Goal: Check status: Check status

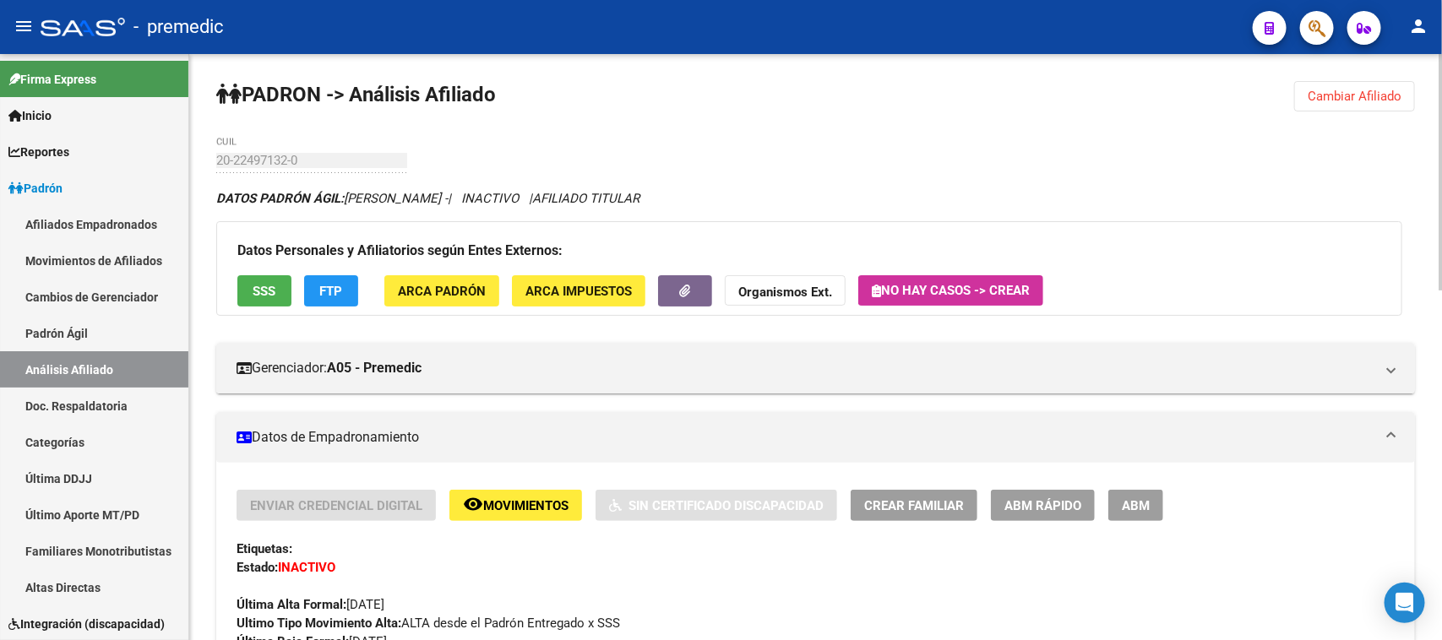
click at [1356, 86] on button "Cambiar Afiliado" at bounding box center [1354, 96] width 121 height 30
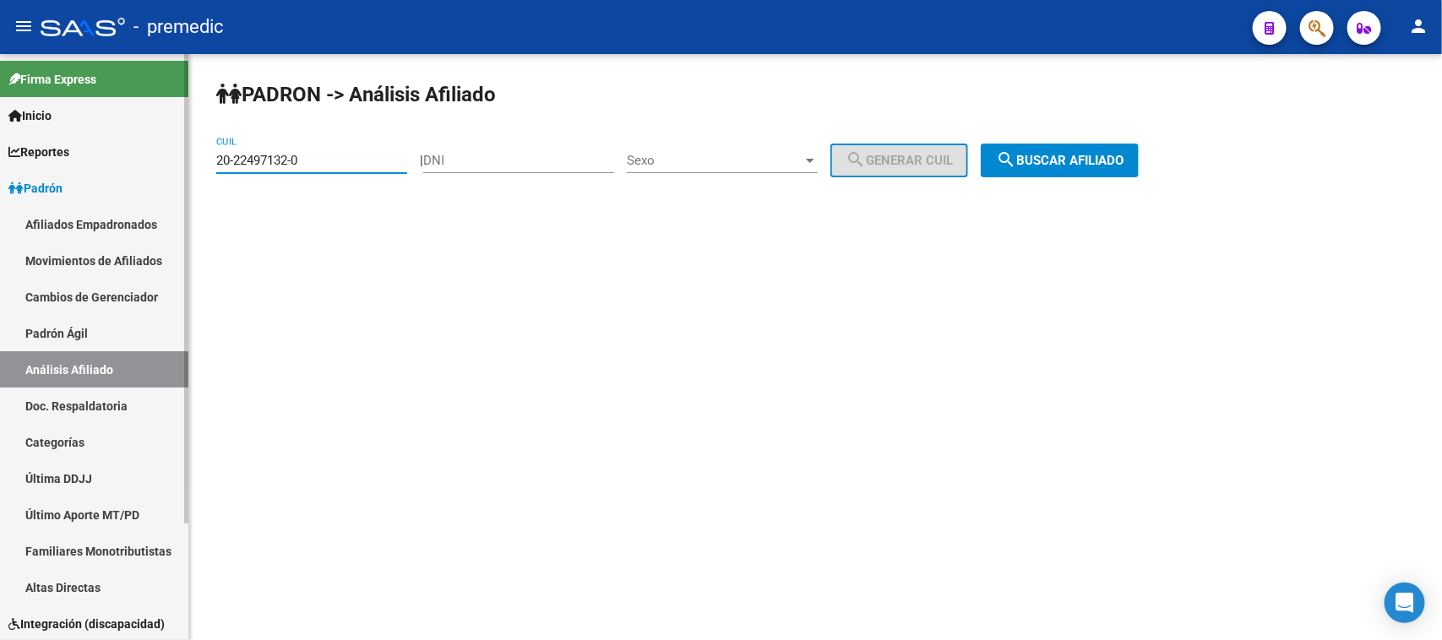
drag, startPoint x: 309, startPoint y: 165, endPoint x: 10, endPoint y: 160, distance: 299.1
click at [10, 160] on mat-sidenav-container "Firma Express Inicio Instructivos Contacto OS Reportes Padrón Traspasos x O.S. …" at bounding box center [721, 347] width 1442 height 586
paste input "7-38043455"
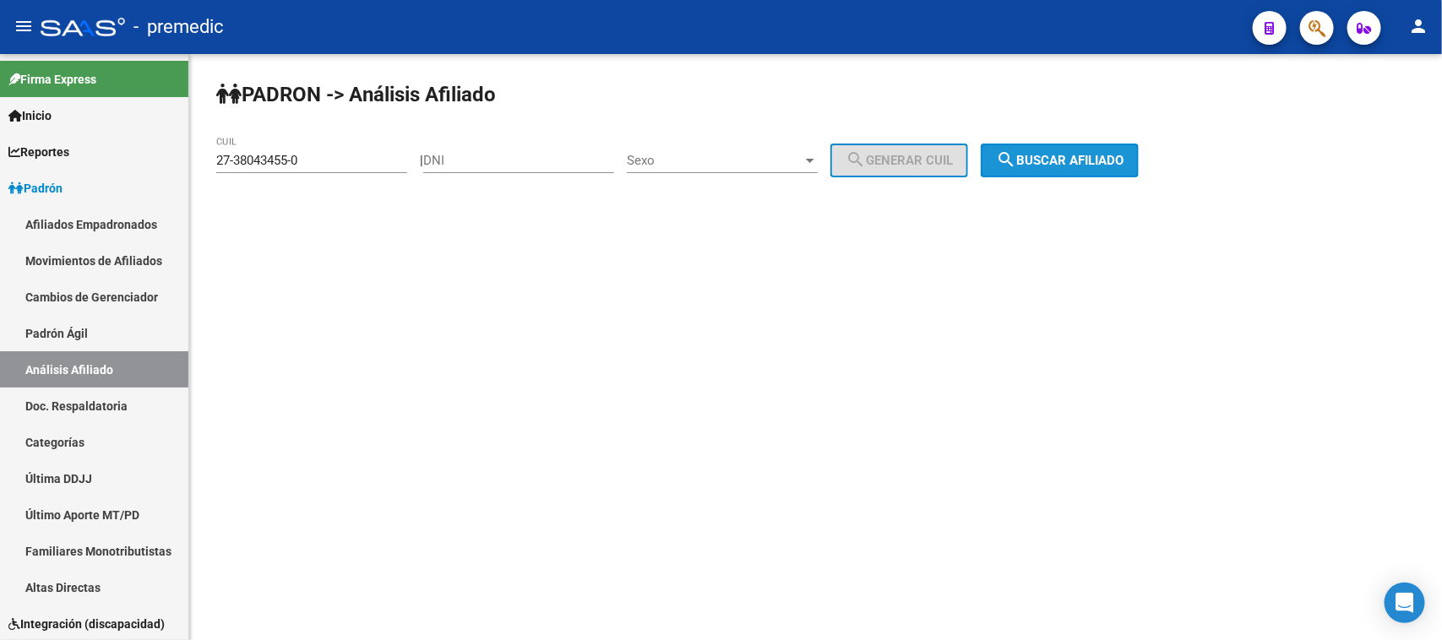
click at [1123, 154] on span "search Buscar afiliado" at bounding box center [1060, 160] width 128 height 15
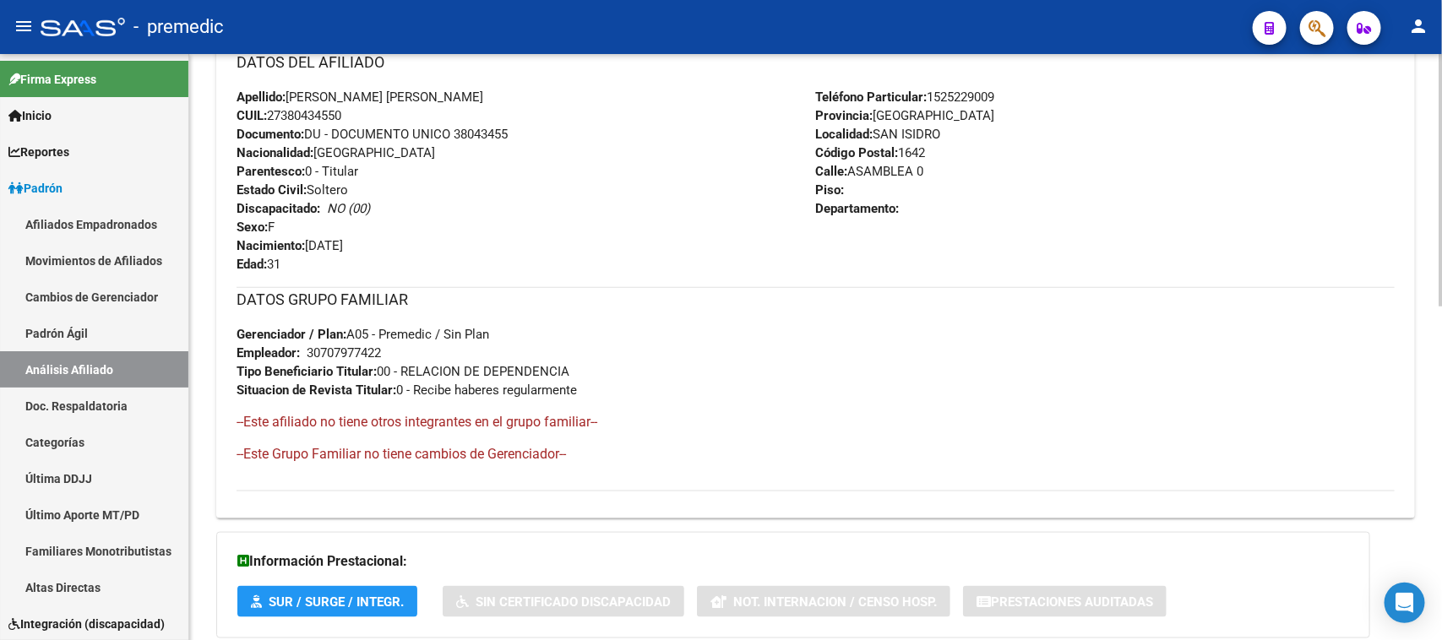
scroll to position [775, 0]
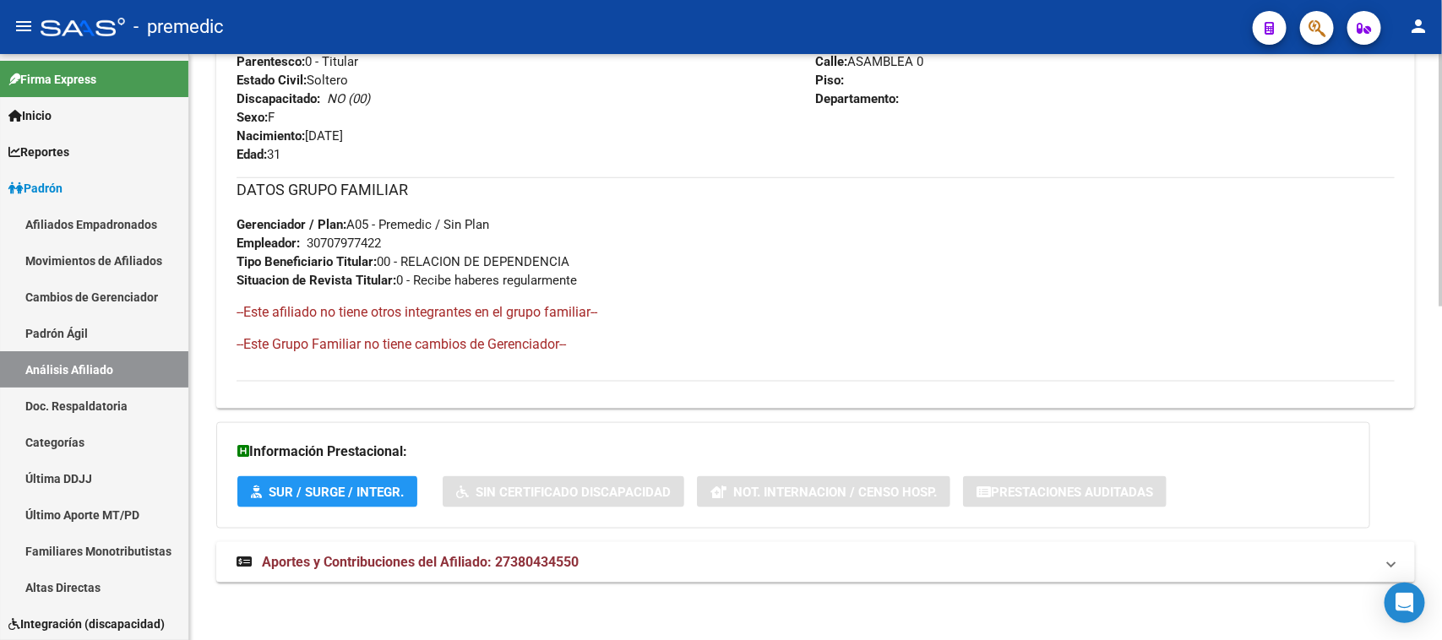
click at [331, 491] on span "SUR / SURGE / INTEGR." at bounding box center [336, 492] width 135 height 15
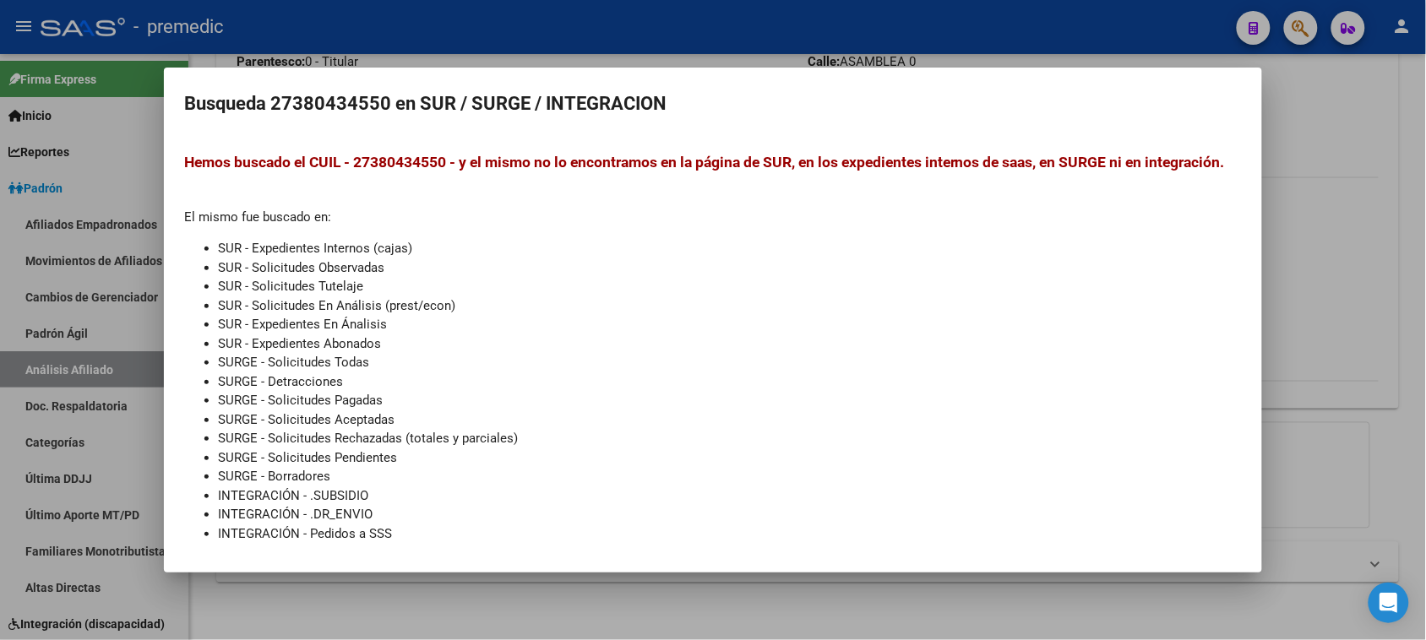
drag, startPoint x: 339, startPoint y: 588, endPoint x: 339, endPoint y: 564, distance: 23.7
click at [339, 589] on div at bounding box center [713, 320] width 1426 height 640
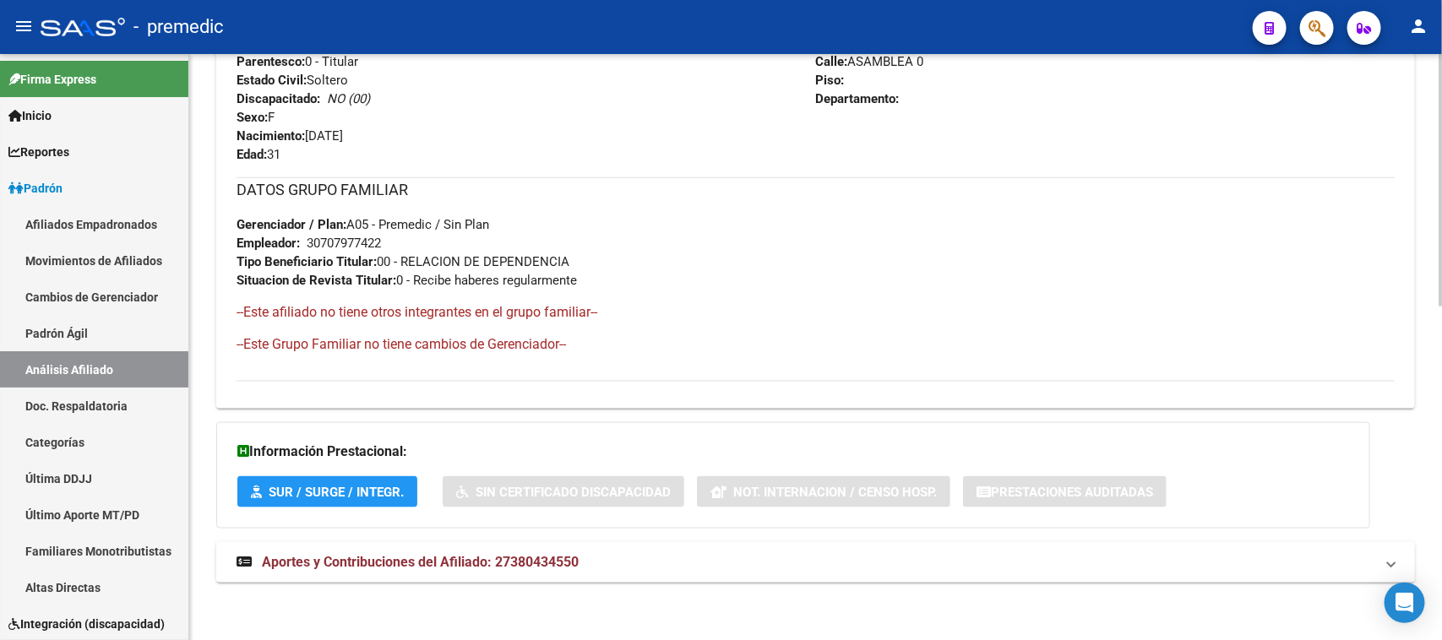
click at [339, 564] on span "Aportes y Contribuciones del Afiliado: 27380434550" at bounding box center [420, 562] width 317 height 16
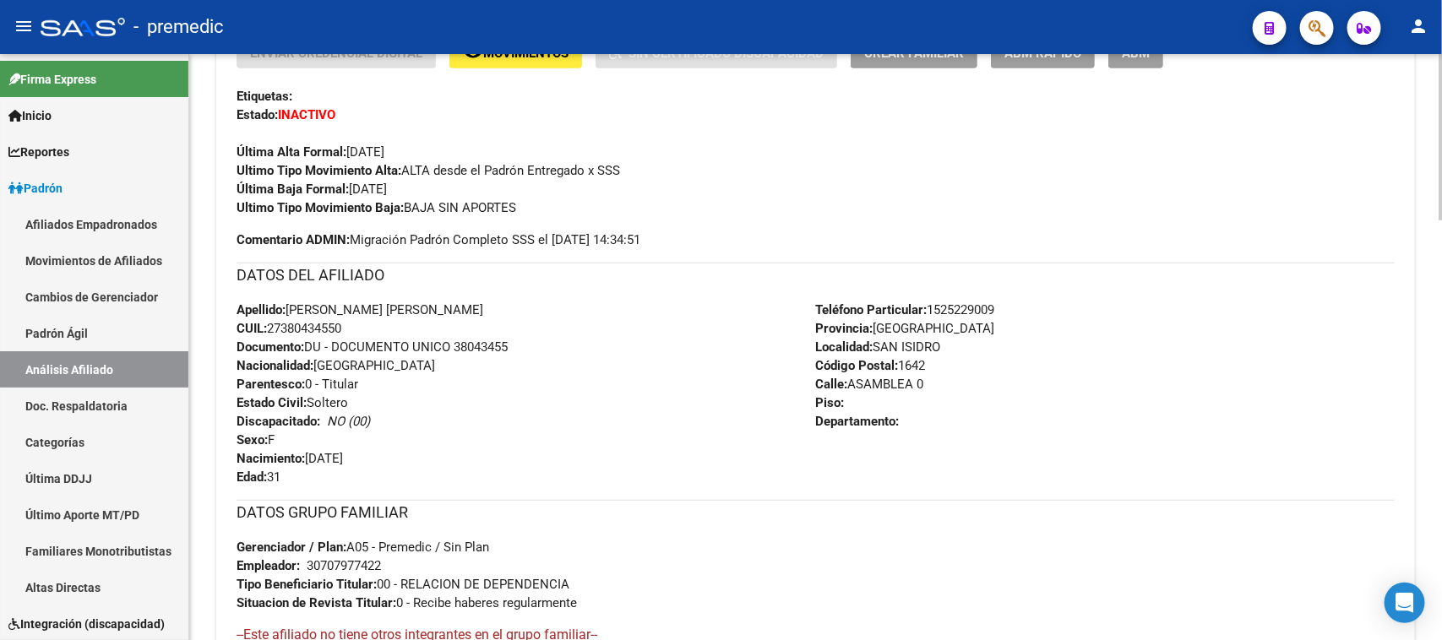
scroll to position [0, 0]
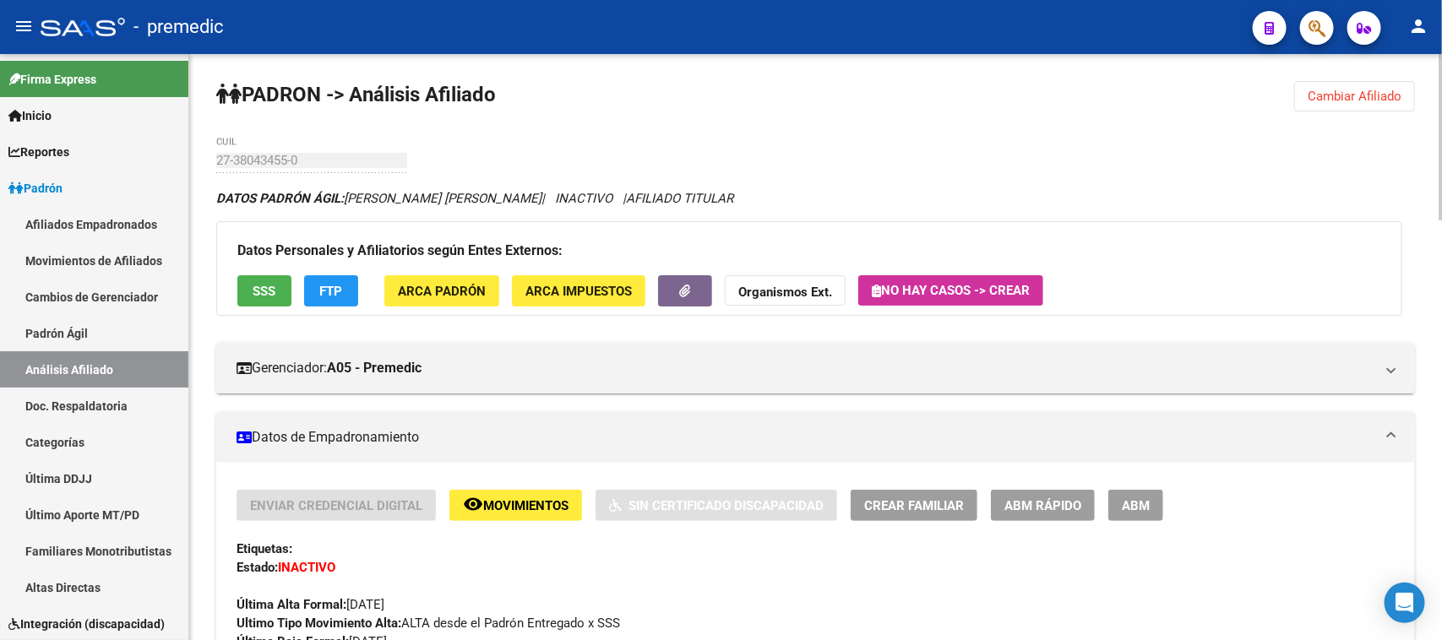
click at [1354, 101] on span "Cambiar Afiliado" at bounding box center [1355, 96] width 94 height 15
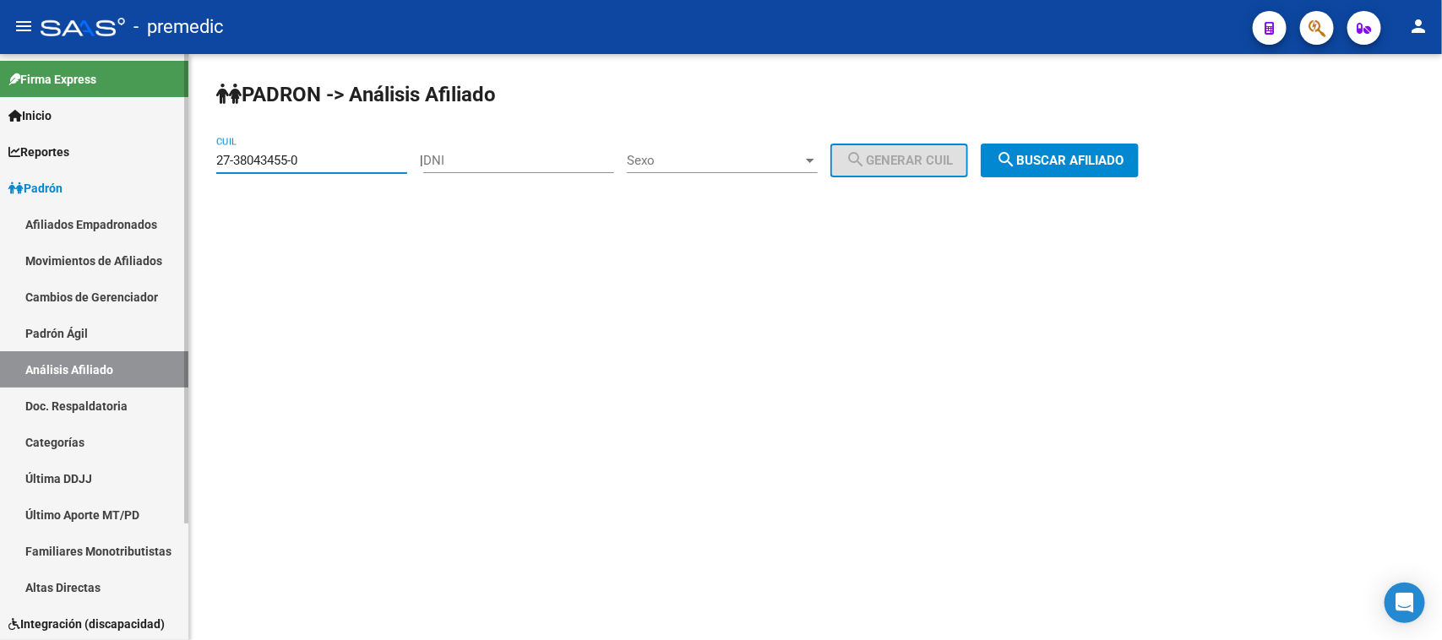
drag, startPoint x: 176, startPoint y: 129, endPoint x: 144, endPoint y: 128, distance: 32.1
click at [60, 111] on mat-sidenav-container "Firma Express Inicio Instructivos Contacto OS Reportes Padrón Traspasos x O.S. …" at bounding box center [721, 347] width 1442 height 586
paste input "18778500-1"
type input "27-18778500-1"
click at [1069, 166] on span "search Buscar afiliado" at bounding box center [1060, 160] width 128 height 15
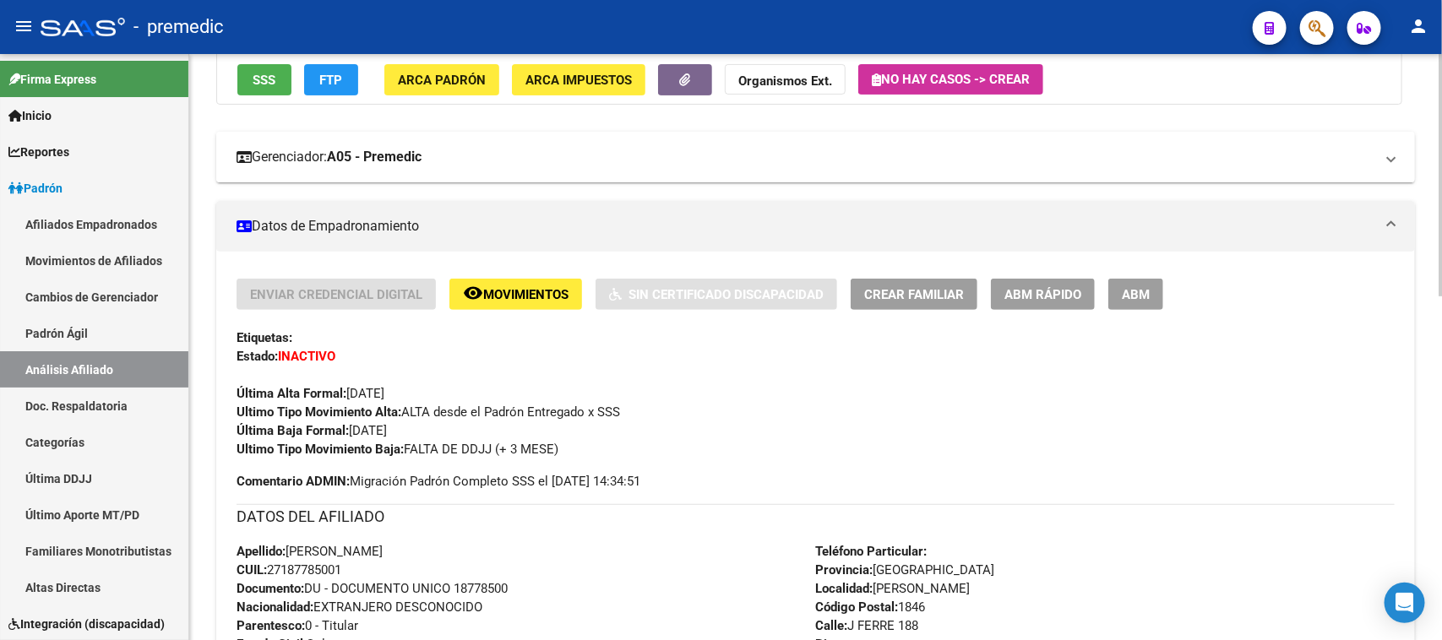
scroll to position [422, 0]
